Goal: Check status: Check status

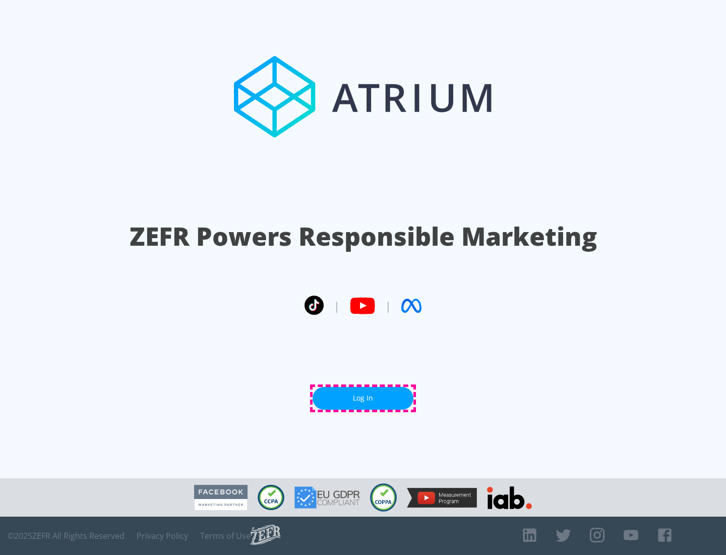
click at [363, 398] on link "Log In" at bounding box center [363, 398] width 101 height 23
